Goal: Task Accomplishment & Management: Manage account settings

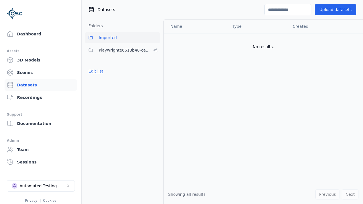
click at [95, 71] on button "Edit list" at bounding box center [96, 71] width 22 height 10
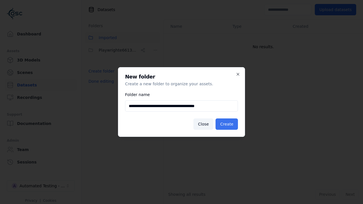
type input "**********"
click at [227, 124] on button "Create" at bounding box center [226, 123] width 22 height 11
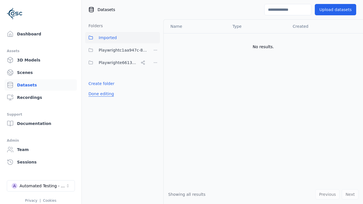
click at [100, 94] on button "Done editing" at bounding box center [101, 94] width 32 height 10
click at [95, 89] on button "Done editing" at bounding box center [101, 94] width 32 height 10
click at [155, 50] on html "Support Dashboard Assets 3D Models Scenes Datasets Recordings Support Documenta…" at bounding box center [181, 102] width 363 height 204
click at [181, 102] on html "Support Dashboard Assets 3D Models Scenes Datasets Recordings Support Documenta…" at bounding box center [181, 102] width 363 height 204
click at [100, 94] on button "Done editing" at bounding box center [101, 94] width 32 height 10
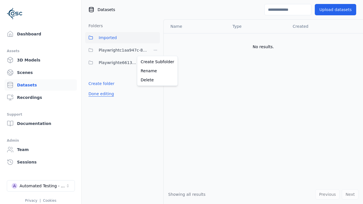
click at [95, 89] on button "Done editing" at bounding box center [101, 94] width 32 height 10
click at [155, 50] on html "Support Dashboard Assets 3D Models Scenes Datasets Recordings Support Documenta…" at bounding box center [181, 102] width 363 height 204
click at [155, 80] on div "Delete" at bounding box center [157, 79] width 38 height 9
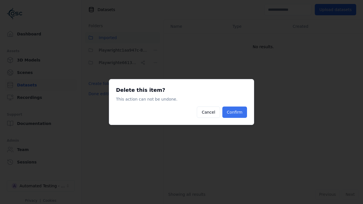
click at [235, 112] on button "Confirm" at bounding box center [234, 112] width 25 height 11
click at [100, 89] on button "Done editing" at bounding box center [101, 94] width 32 height 10
